Goal: Task Accomplishment & Management: Manage account settings

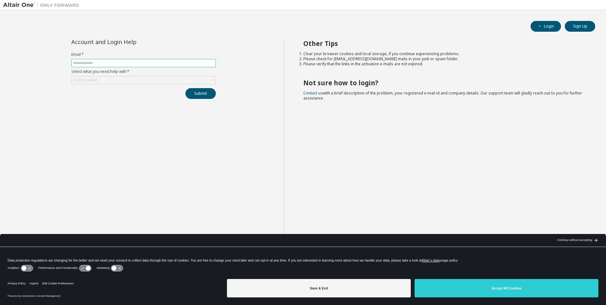
click at [145, 61] on input "text" at bounding box center [143, 62] width 141 height 5
type input "**********"
click at [142, 82] on div "Click to select" at bounding box center [144, 80] width 144 height 8
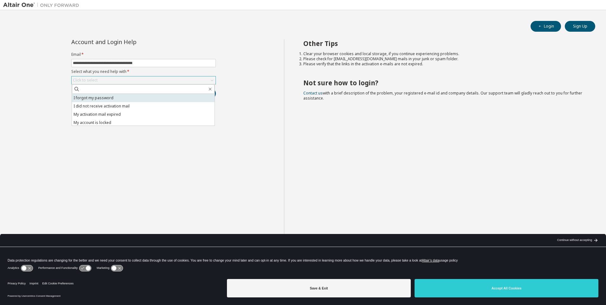
click at [133, 98] on li "I forgot my password" at bounding box center [143, 98] width 143 height 8
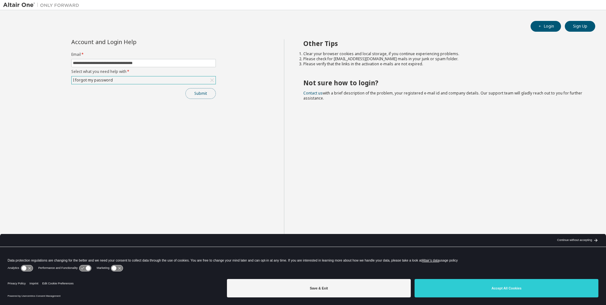
click at [202, 97] on button "Submit" at bounding box center [200, 93] width 30 height 11
click at [205, 95] on button "Submit" at bounding box center [200, 93] width 30 height 11
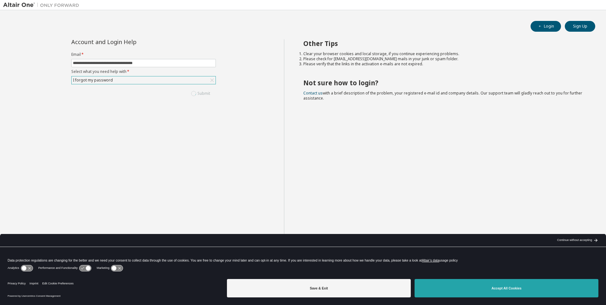
click at [534, 288] on button "Accept All Cookies" at bounding box center [506, 288] width 184 height 18
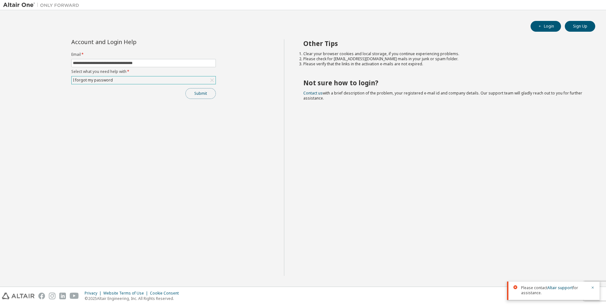
click at [201, 96] on button "Submit" at bounding box center [200, 93] width 30 height 11
